Goal: Task Accomplishment & Management: Use online tool/utility

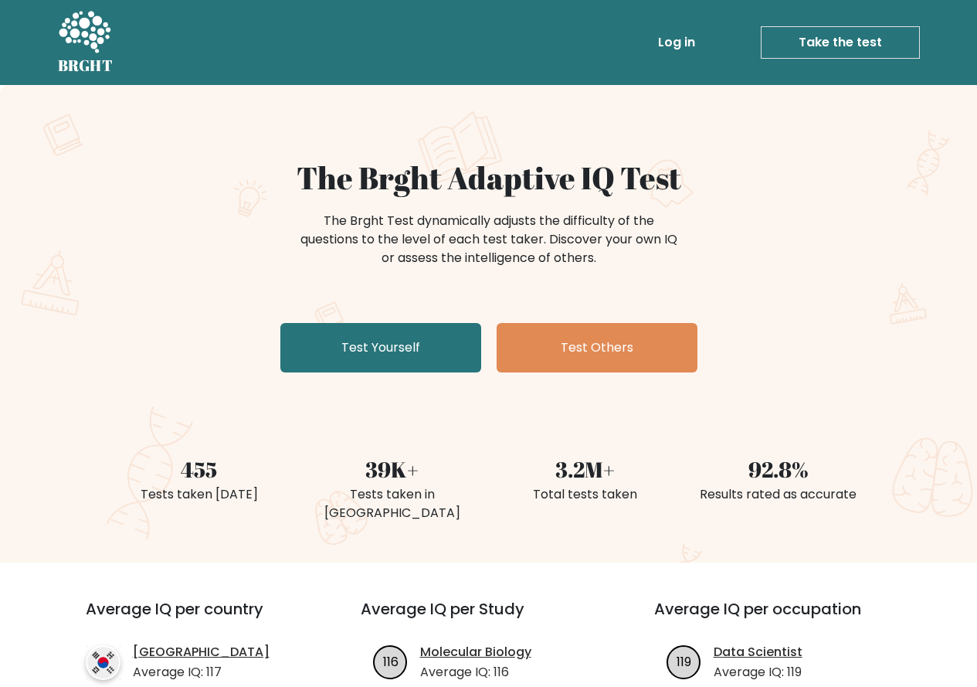
scroll to position [155, 0]
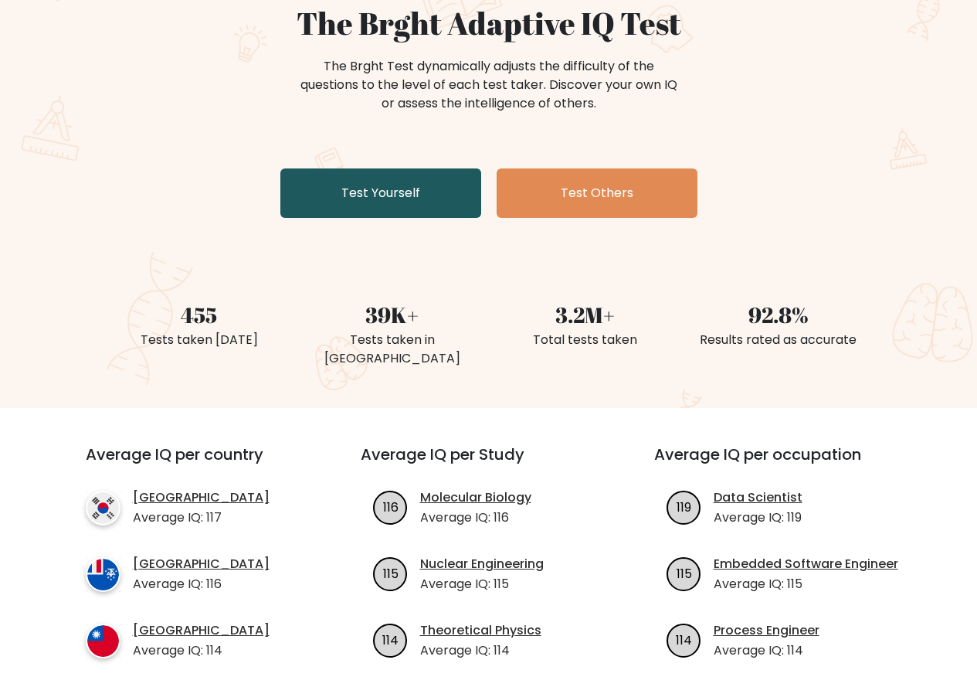
click at [338, 202] on link "Test Yourself" at bounding box center [380, 192] width 201 height 49
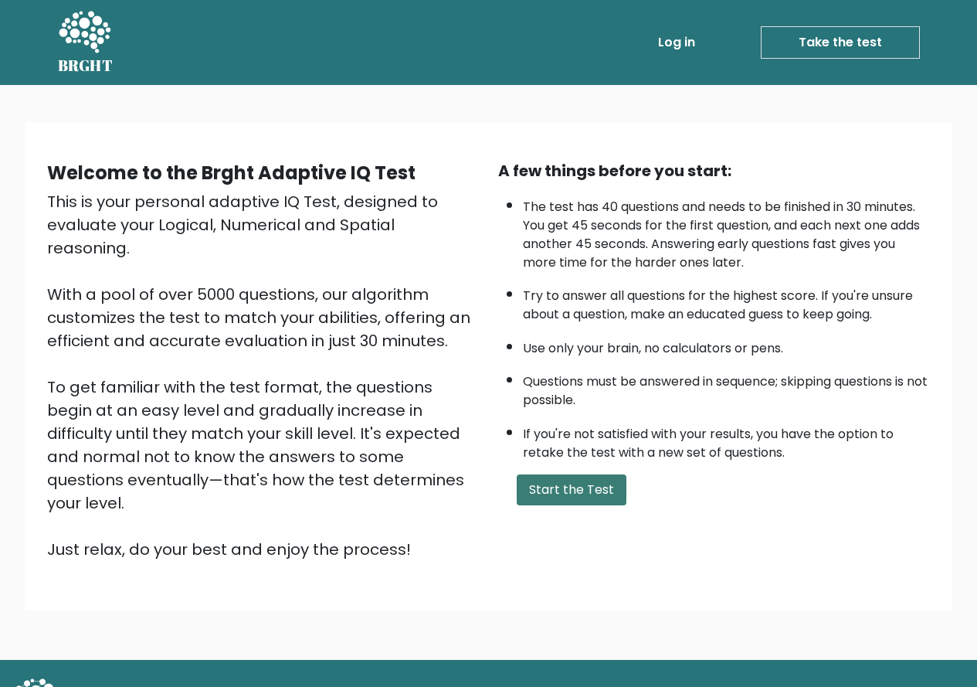
click at [542, 495] on button "Start the Test" at bounding box center [572, 489] width 110 height 31
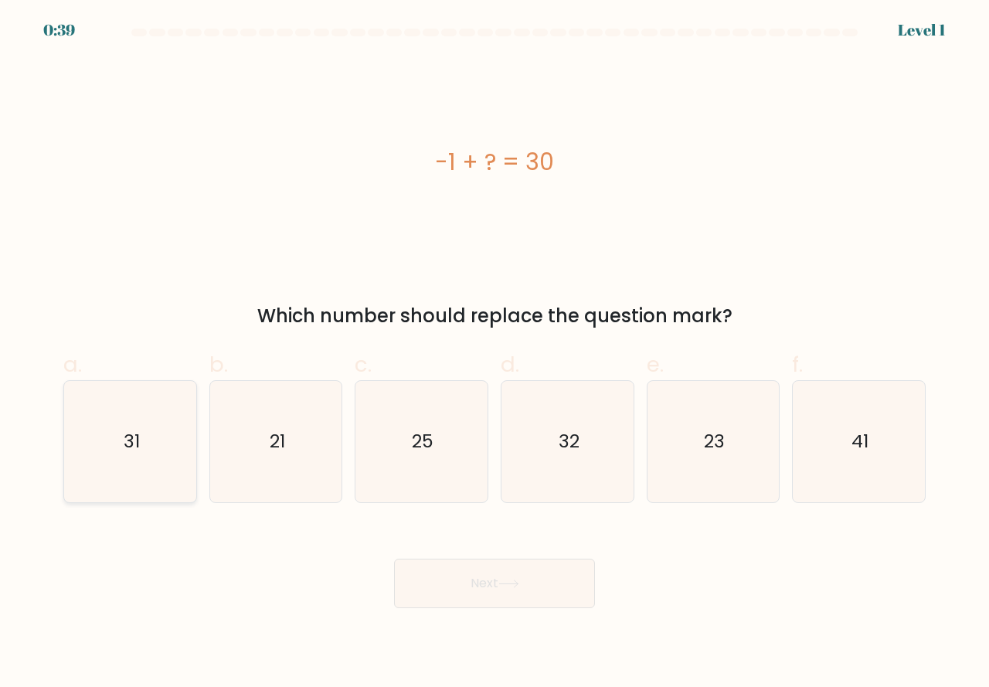
click at [141, 409] on icon "31" at bounding box center [130, 441] width 121 height 121
click at [494, 354] on input "a. 31" at bounding box center [494, 349] width 1 height 10
radio input "true"
click at [505, 590] on button "Next" at bounding box center [494, 583] width 201 height 49
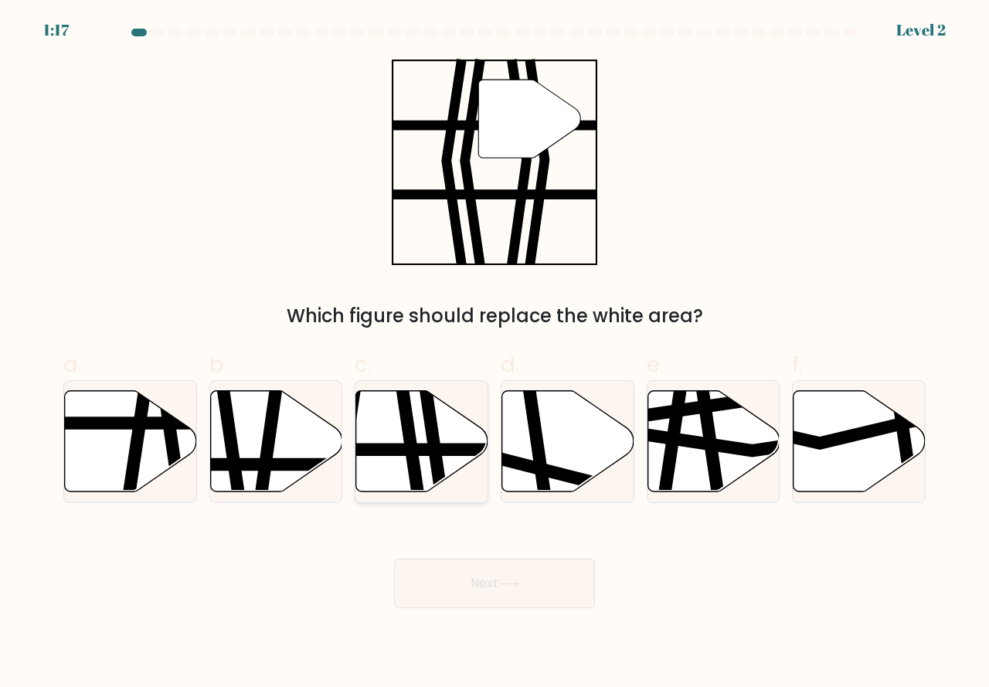
click at [451, 433] on icon at bounding box center [422, 440] width 132 height 101
click at [494, 354] on input "c." at bounding box center [494, 349] width 1 height 10
radio input "true"
click at [474, 563] on button "Next" at bounding box center [494, 583] width 201 height 49
